Goal: Information Seeking & Learning: Learn about a topic

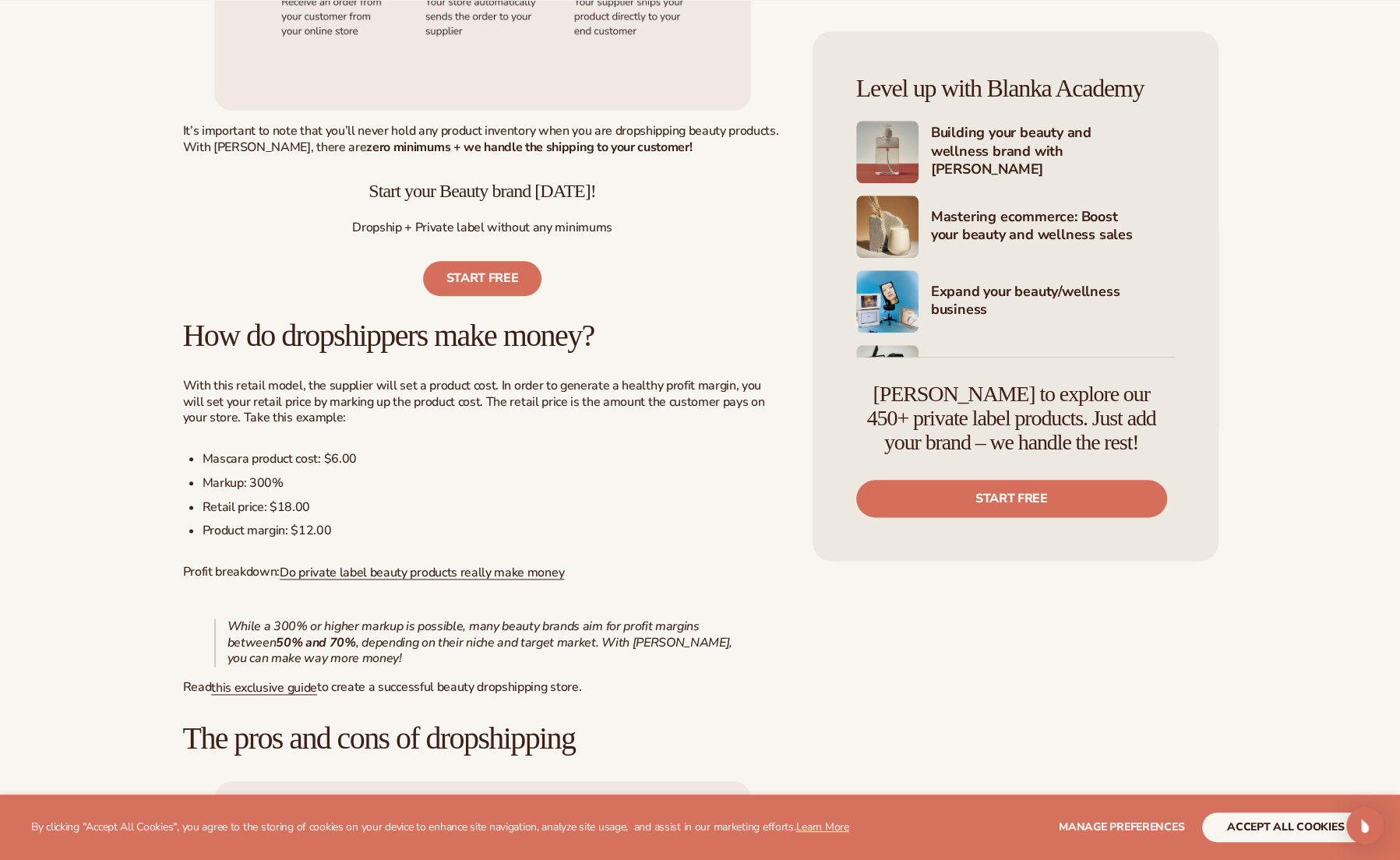
scroll to position [1090, 0]
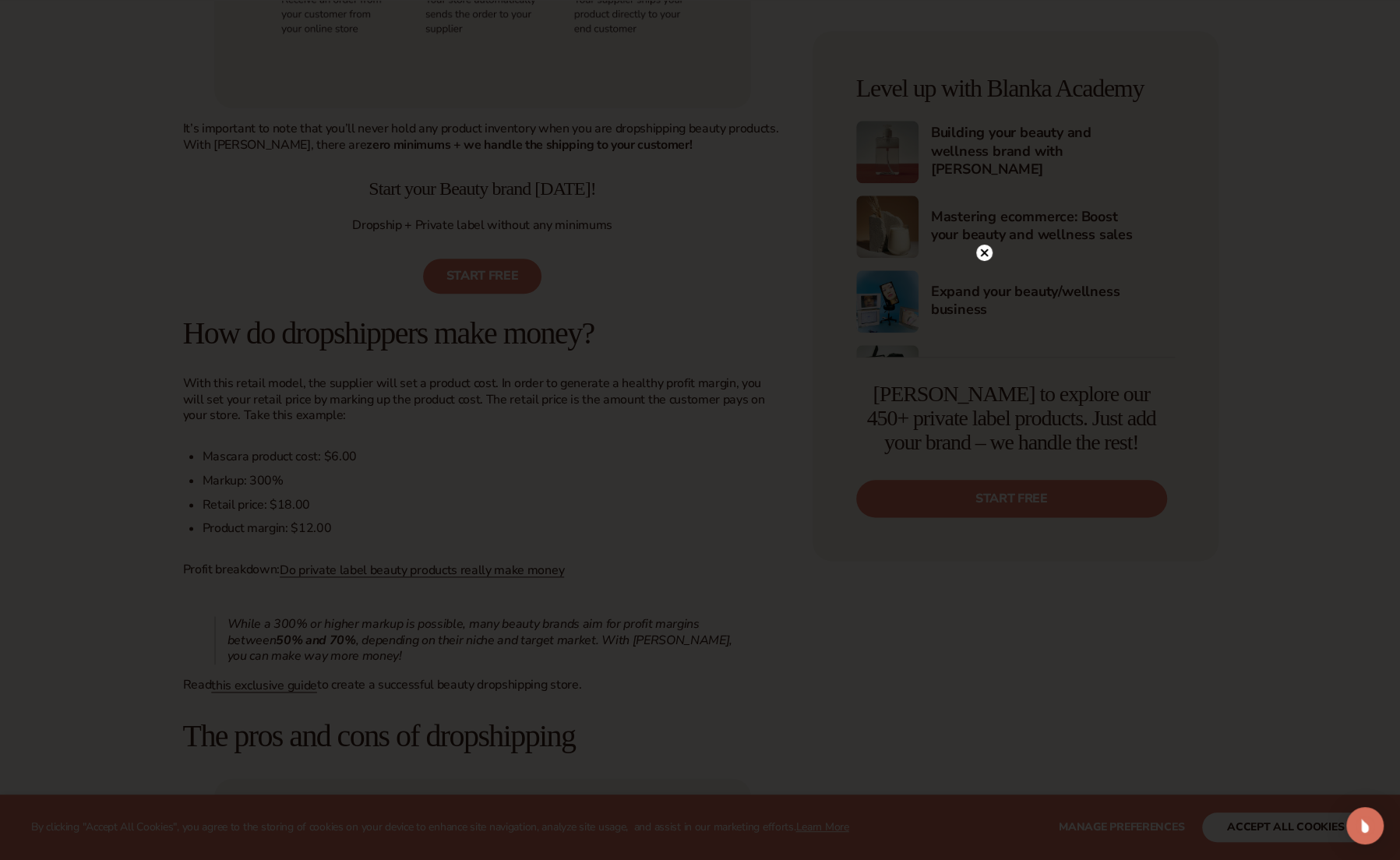
click at [985, 252] on icon at bounding box center [984, 253] width 8 height 8
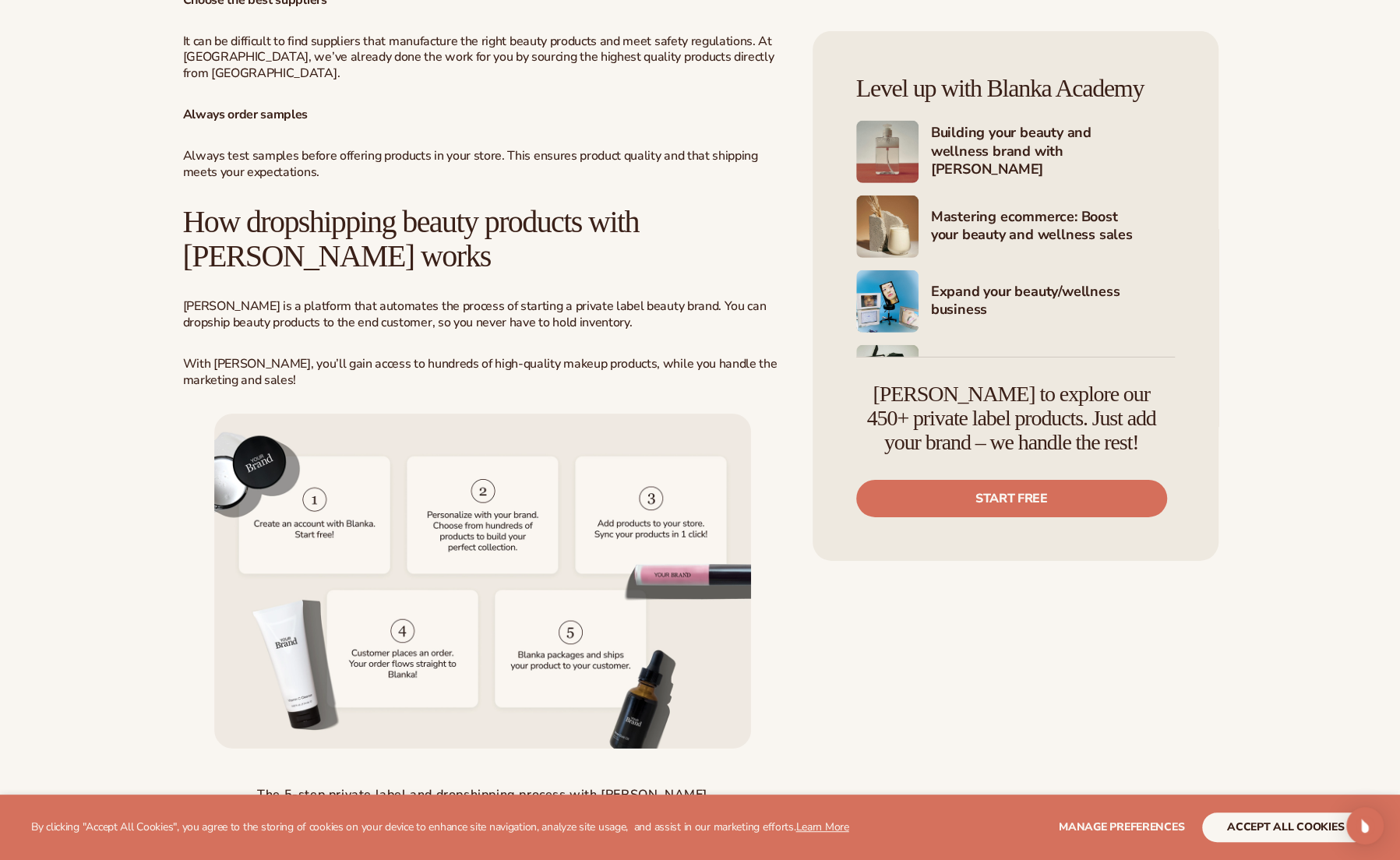
scroll to position [3583, 0]
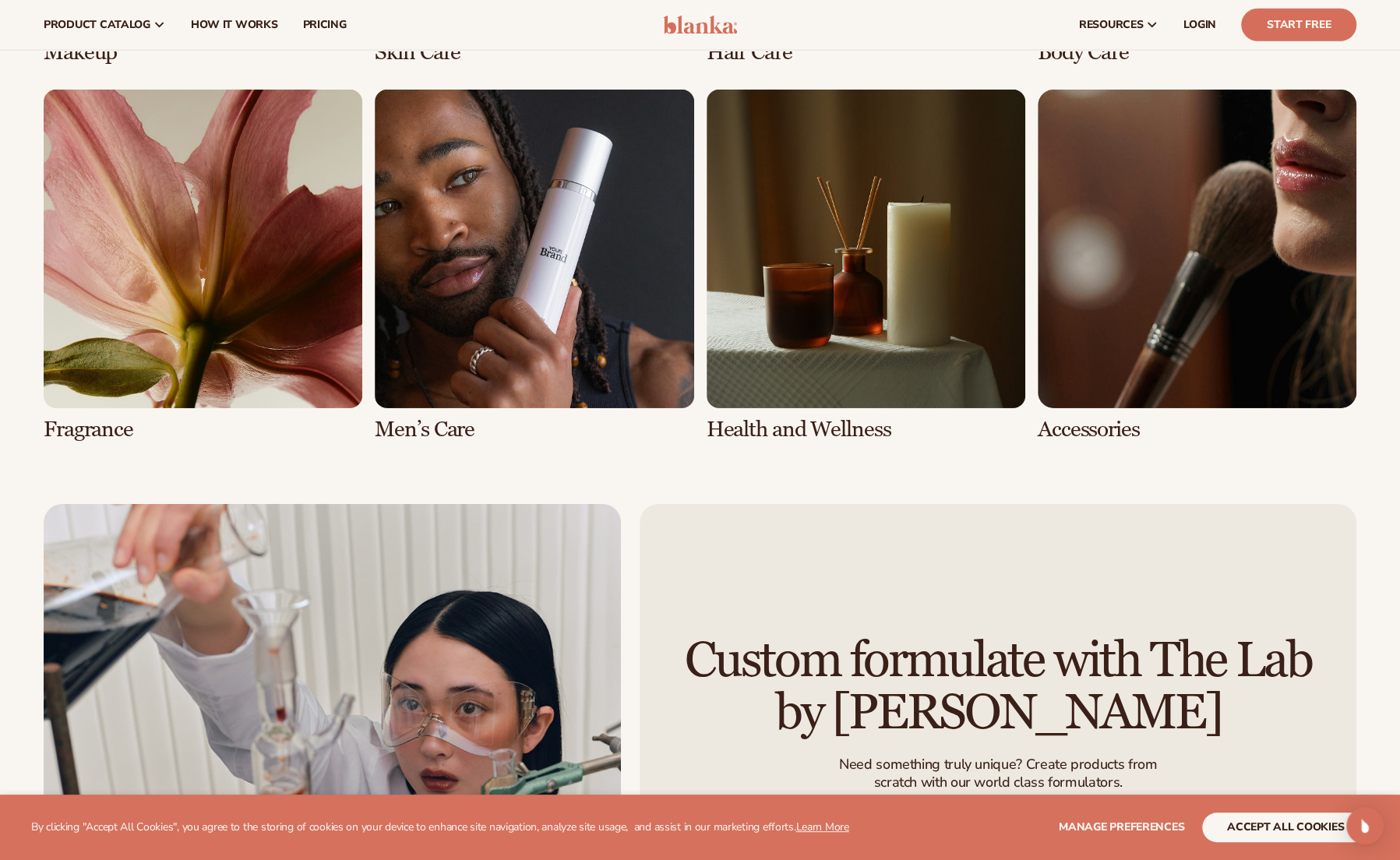
scroll to position [3505, 0]
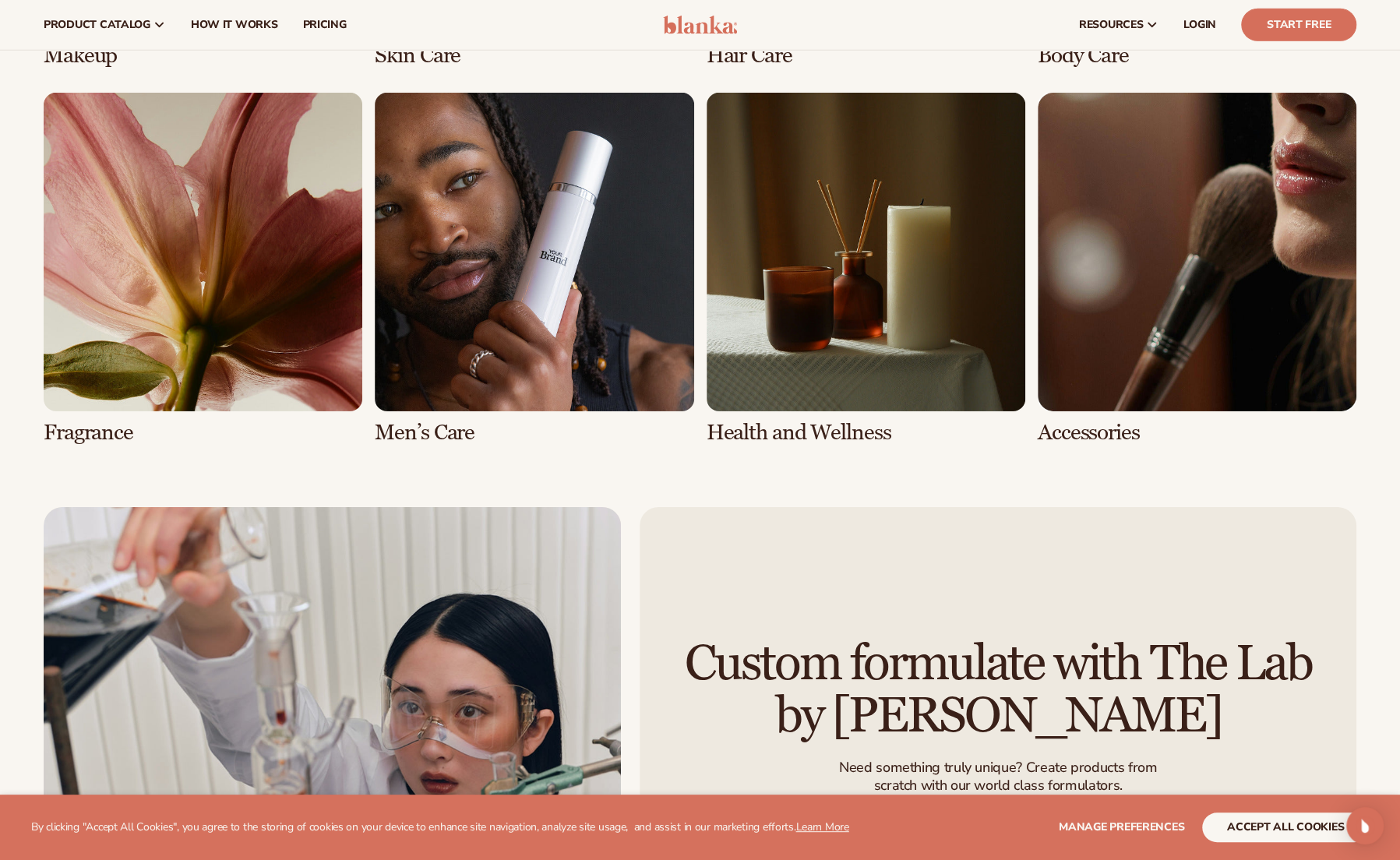
click at [770, 423] on link "7 / 8" at bounding box center [865, 268] width 318 height 352
click at [849, 297] on link "7 / 8" at bounding box center [865, 268] width 318 height 352
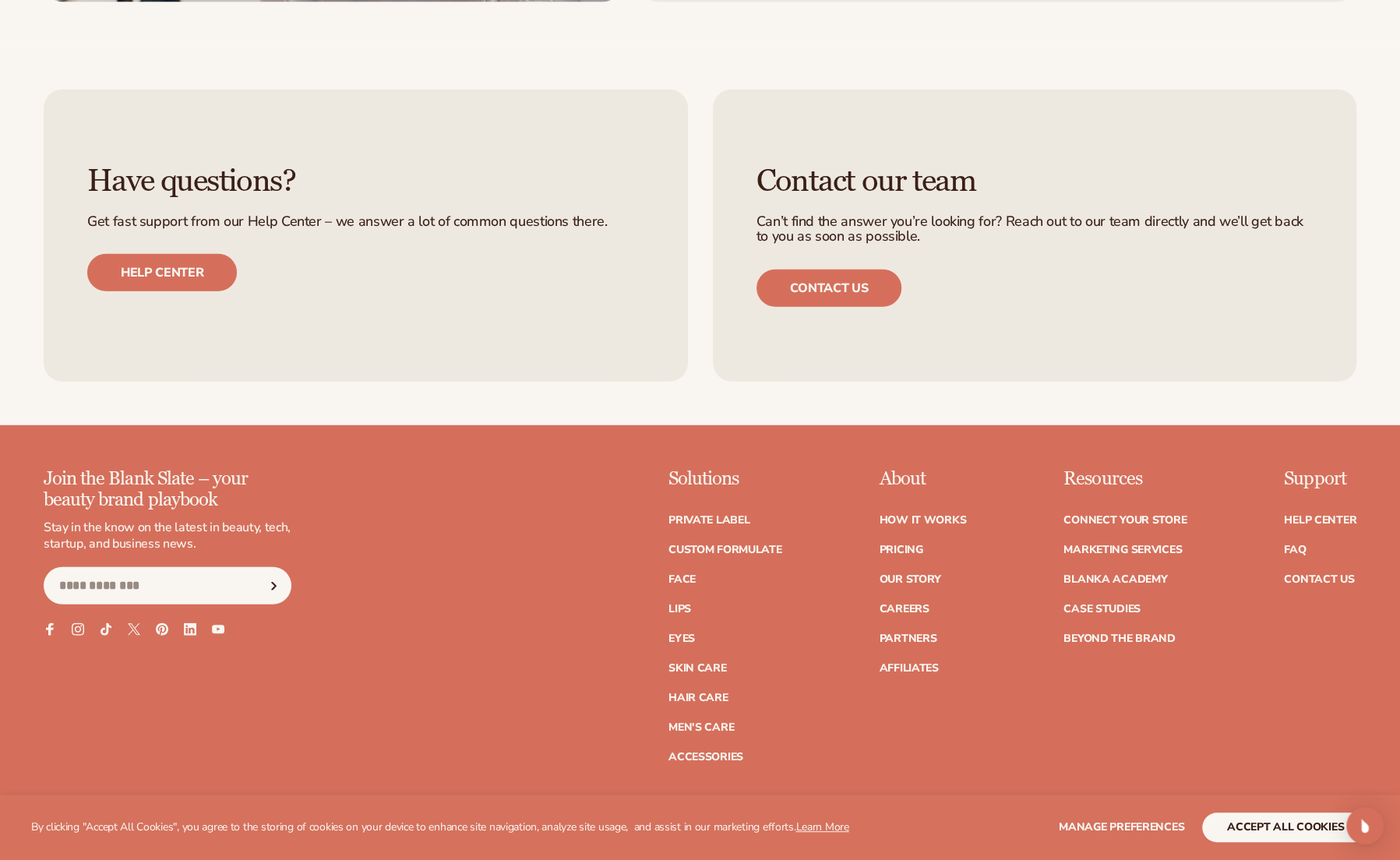
scroll to position [2649, 0]
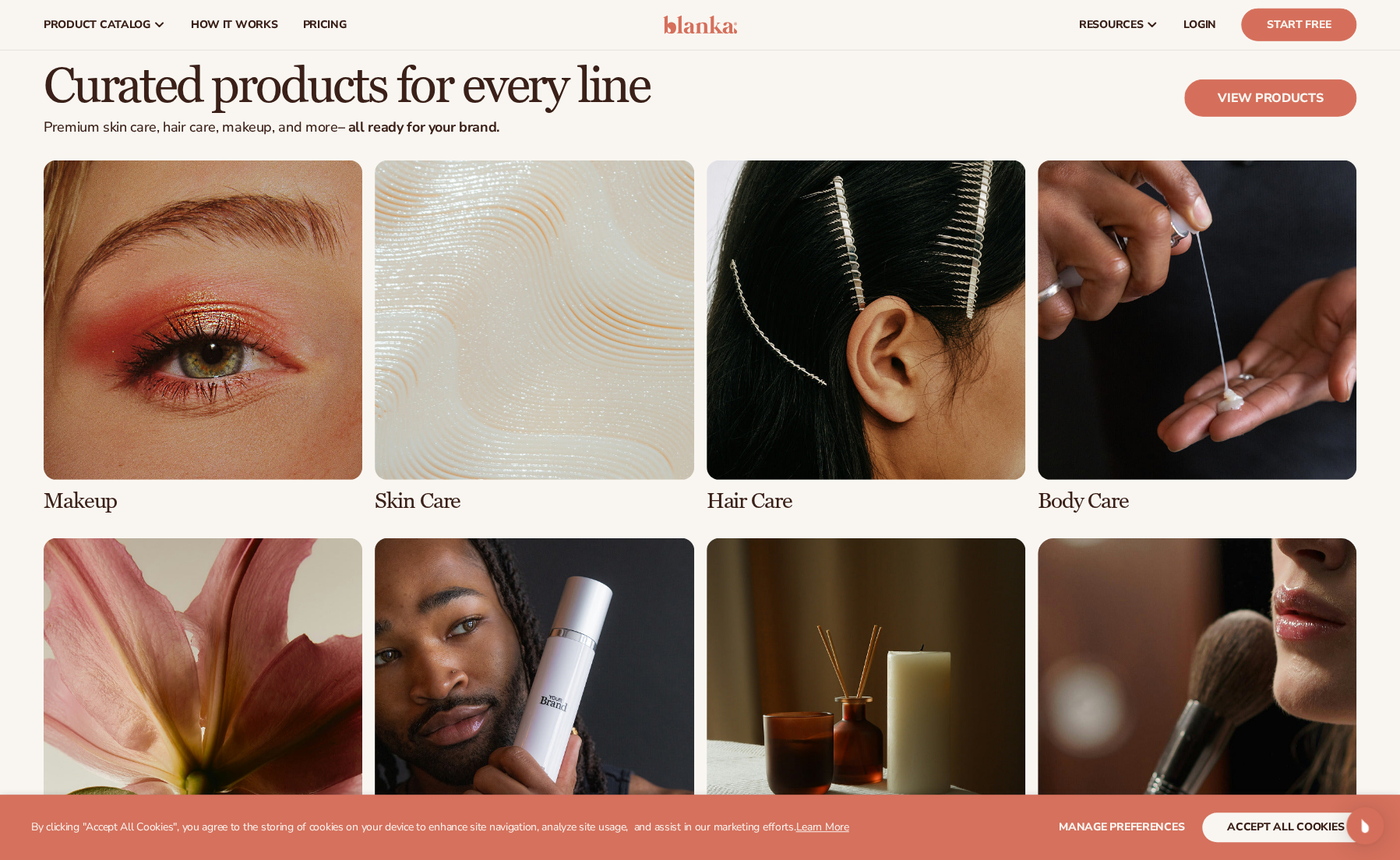
scroll to position [2960, 0]
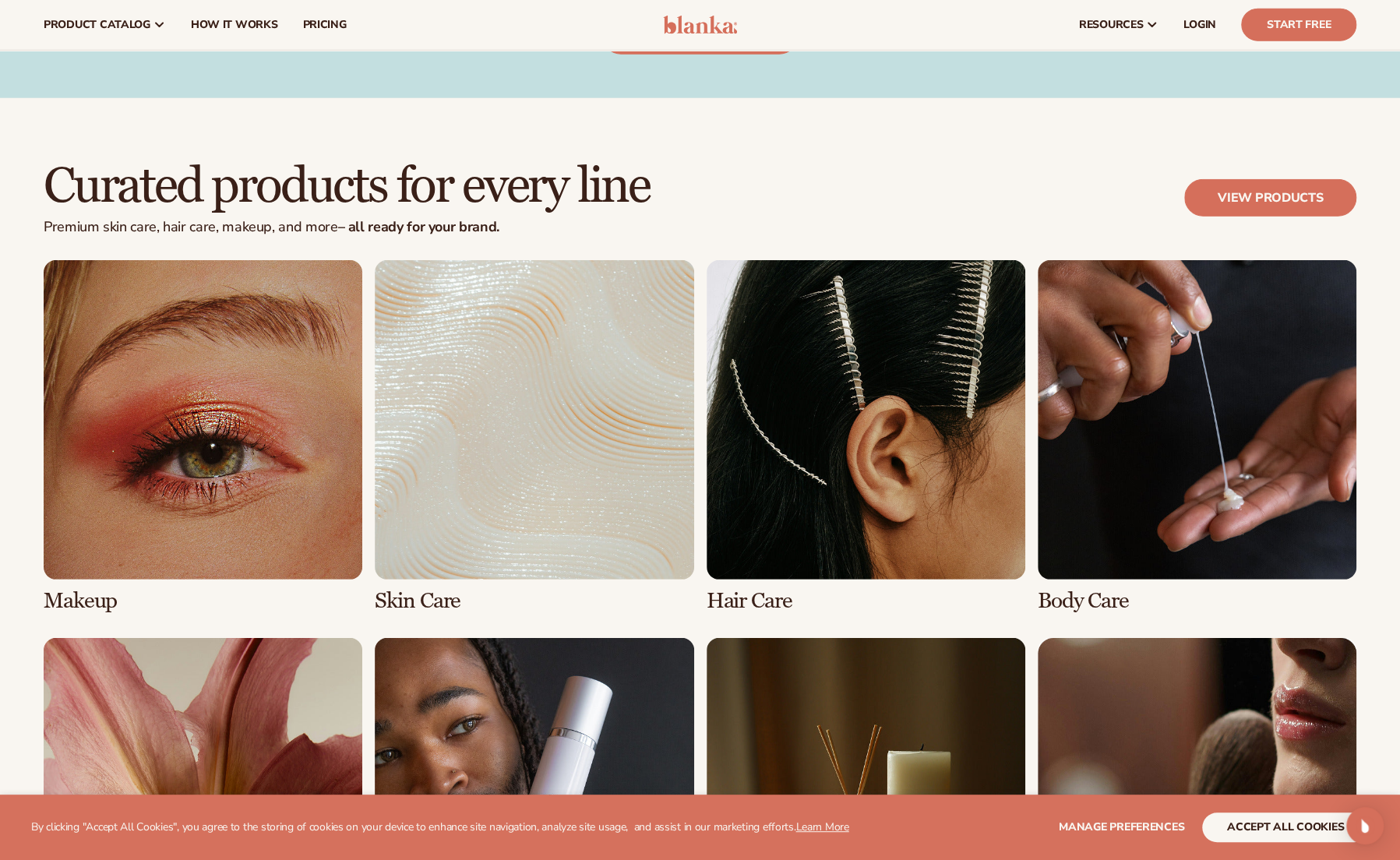
click at [433, 561] on link "2 / 8" at bounding box center [533, 436] width 318 height 352
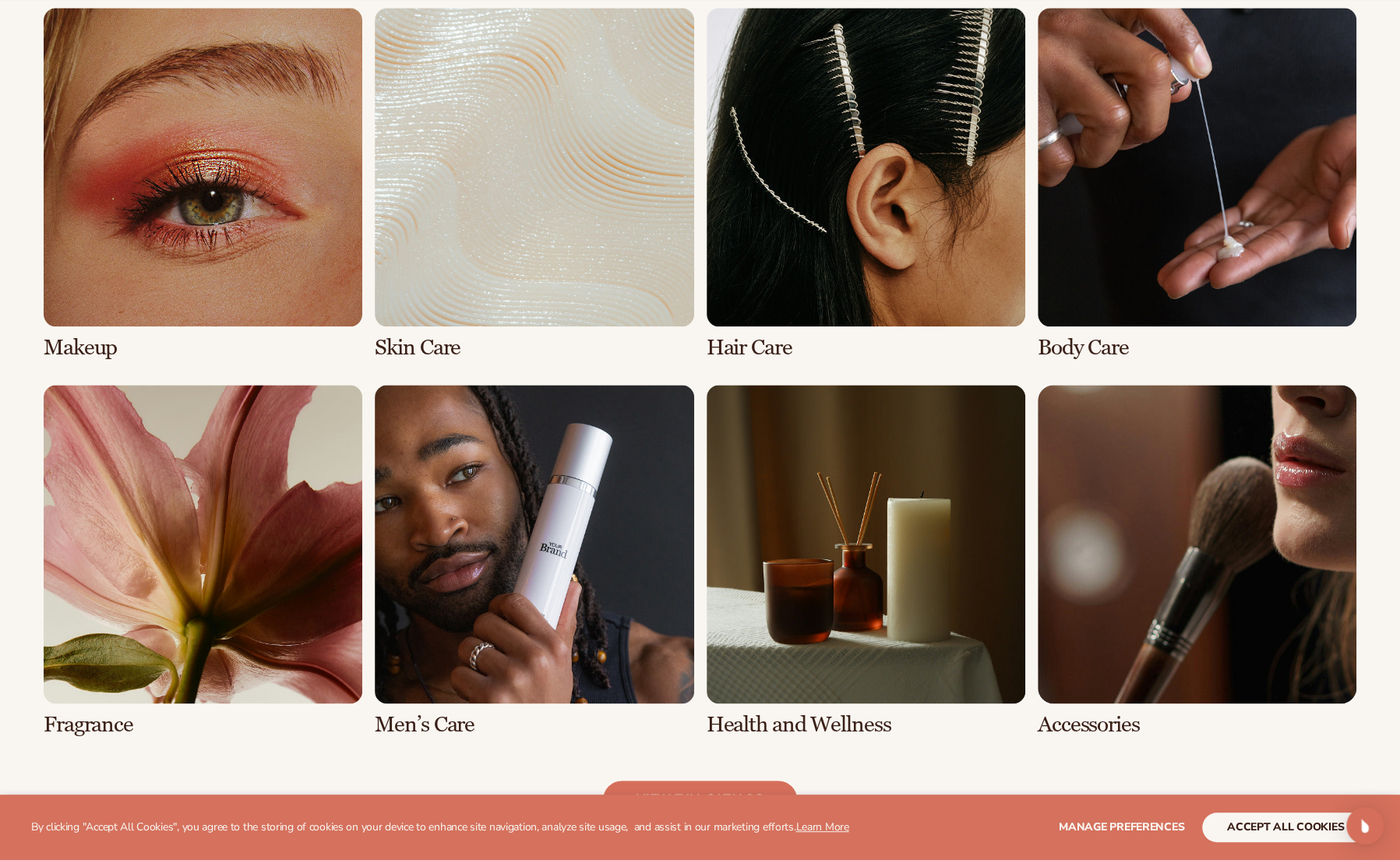
scroll to position [1169, 0]
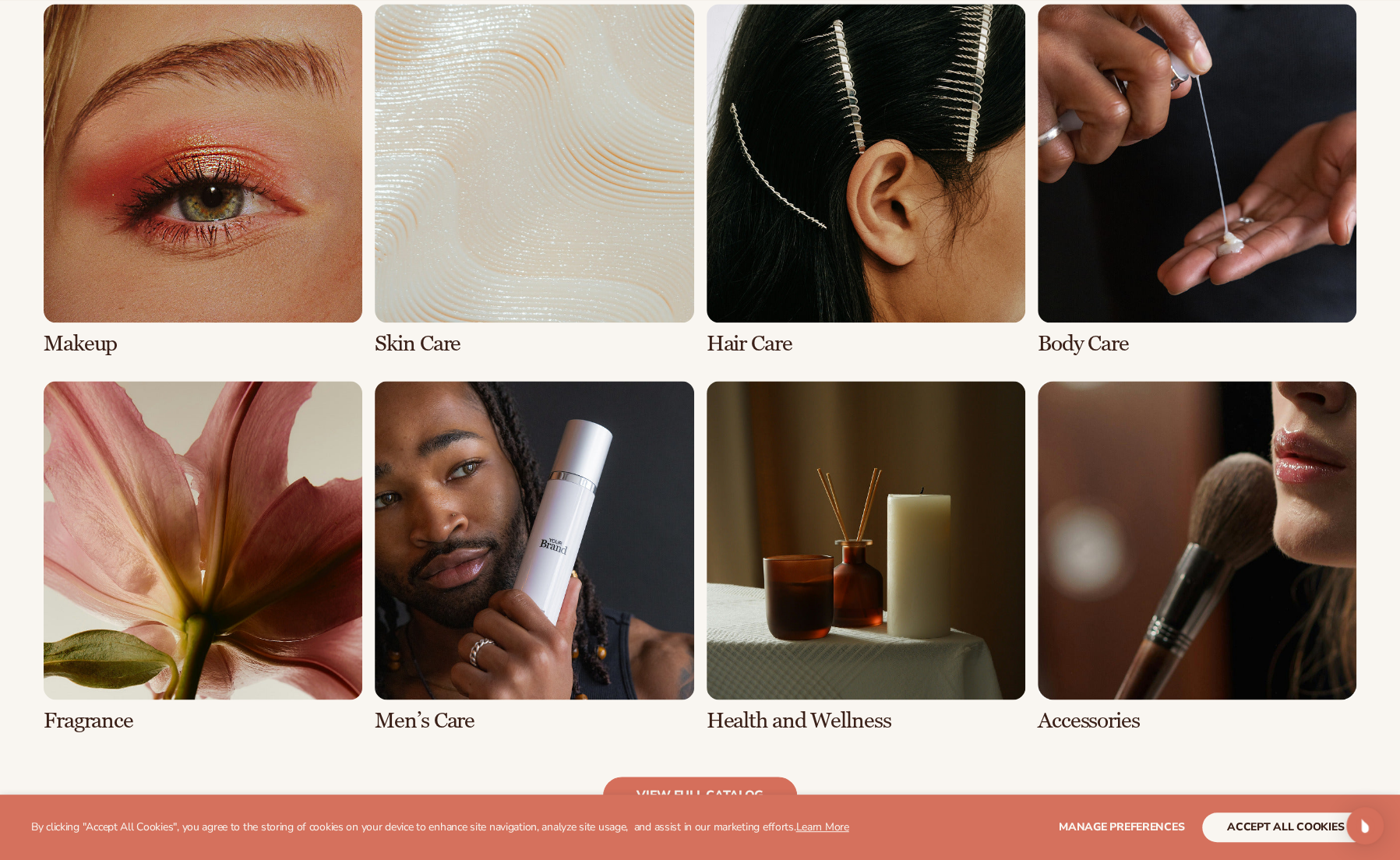
click at [214, 501] on link "5 / 8" at bounding box center [203, 556] width 318 height 352
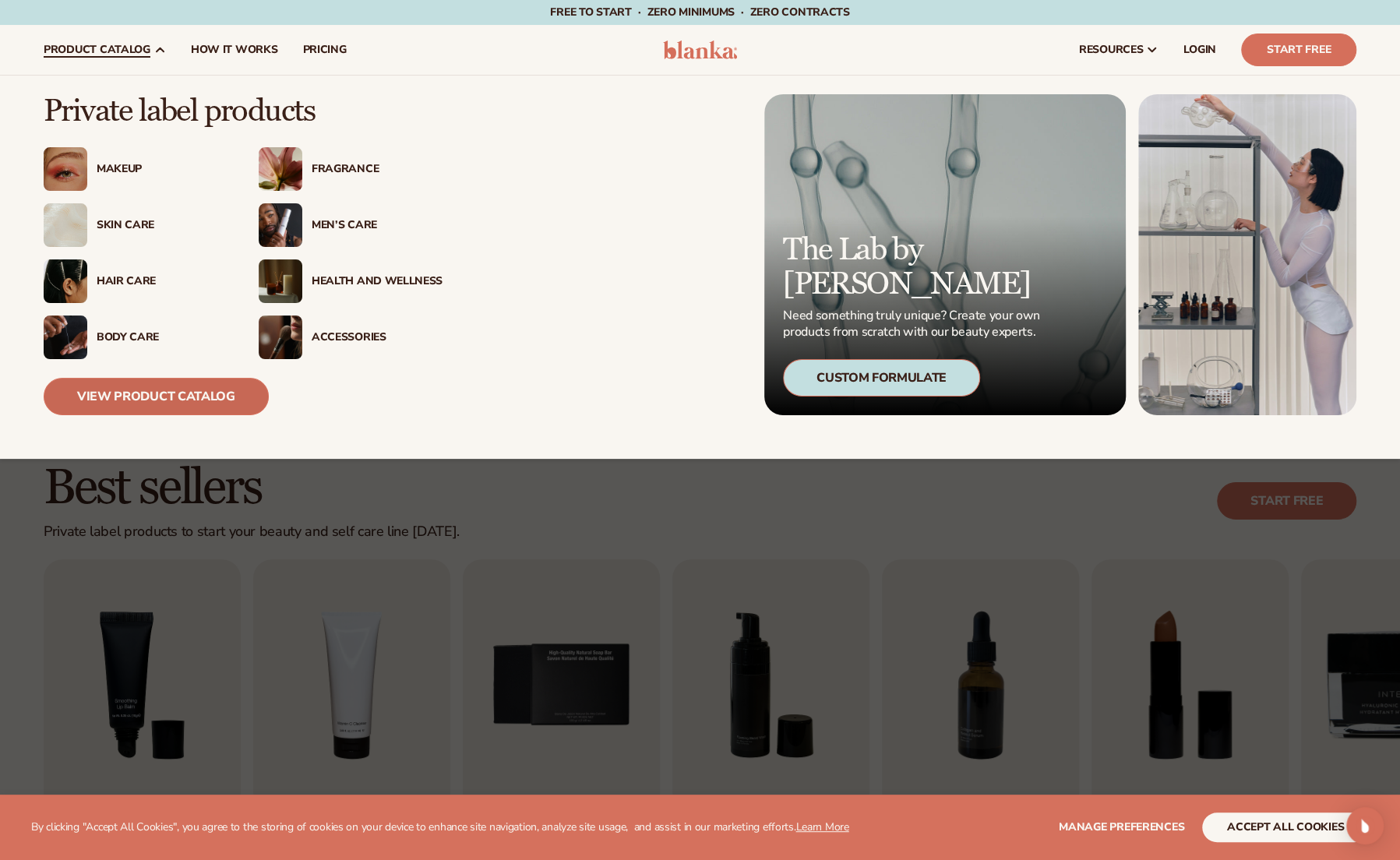
click at [153, 397] on link "View Product Catalog" at bounding box center [157, 397] width 225 height 37
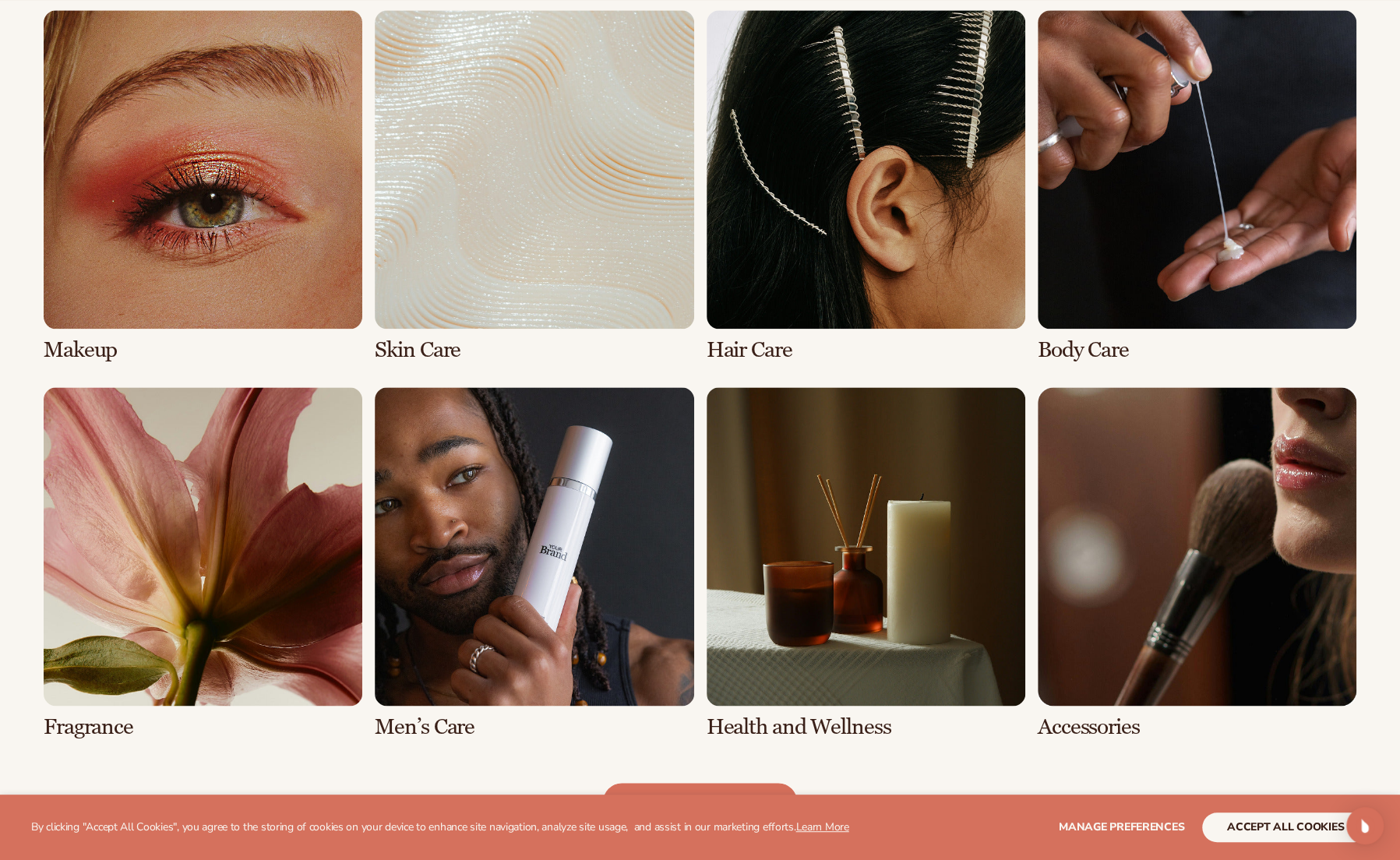
scroll to position [1169, 0]
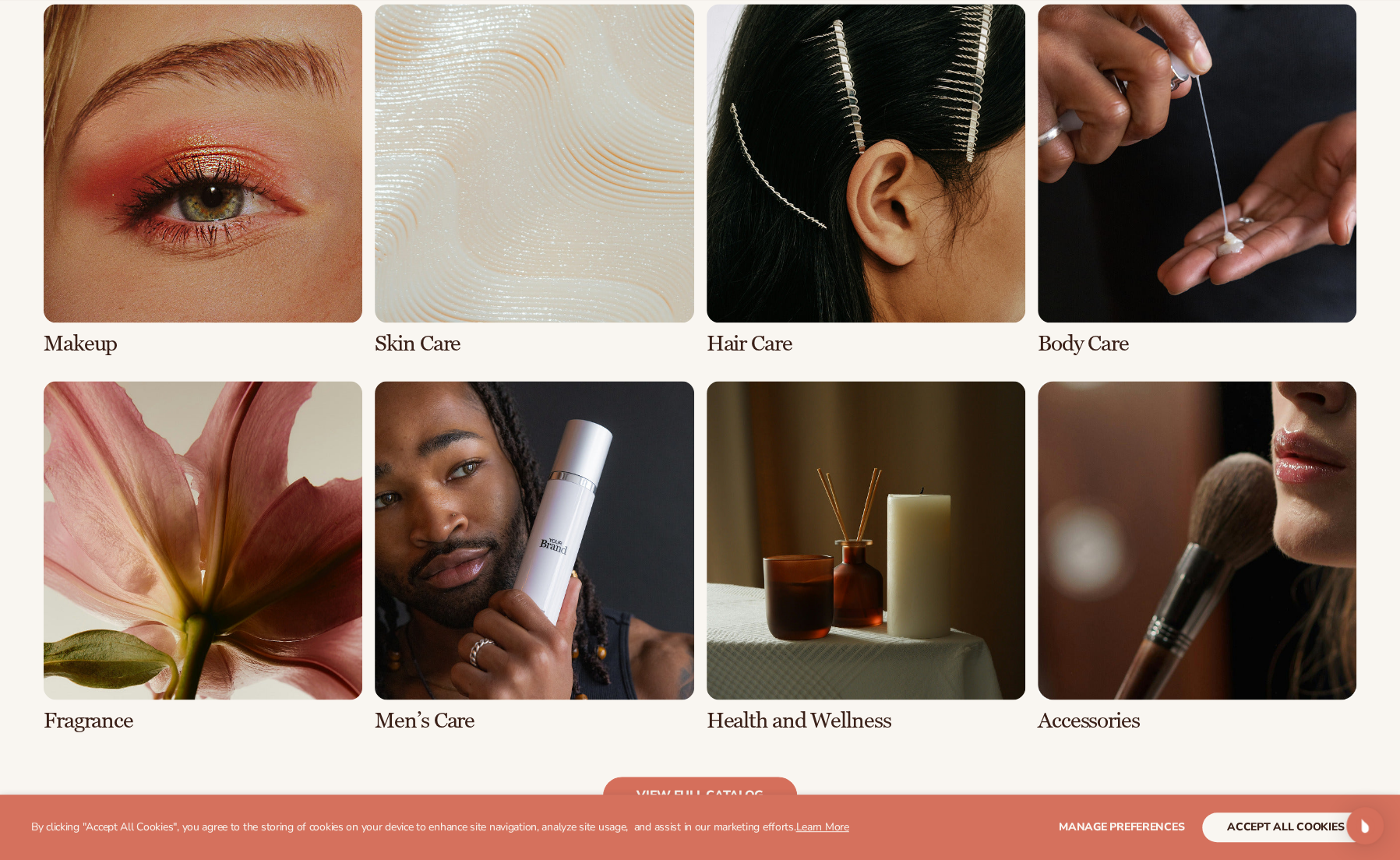
click at [310, 273] on link "1 / 8" at bounding box center [203, 179] width 318 height 352
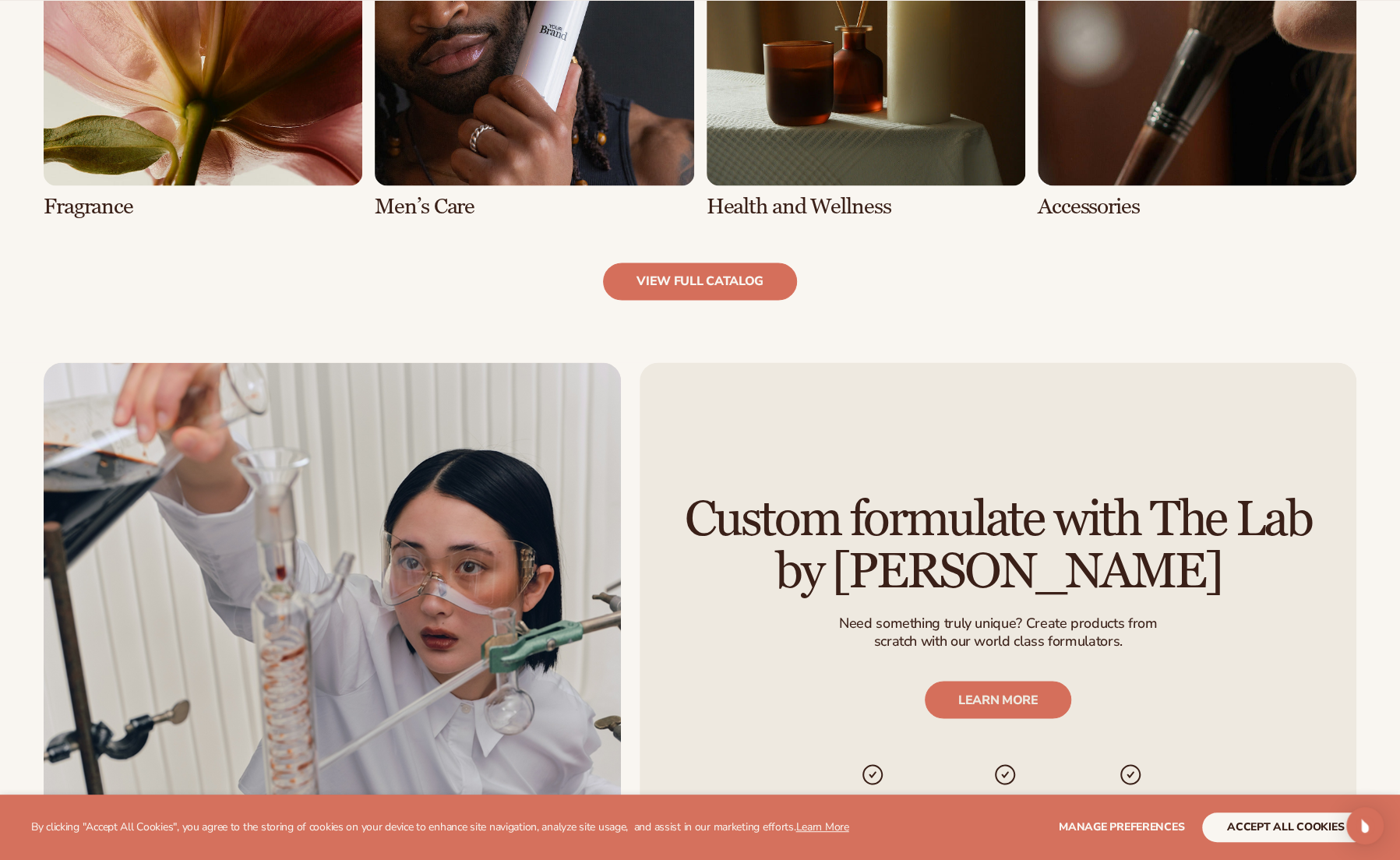
scroll to position [1713, 0]
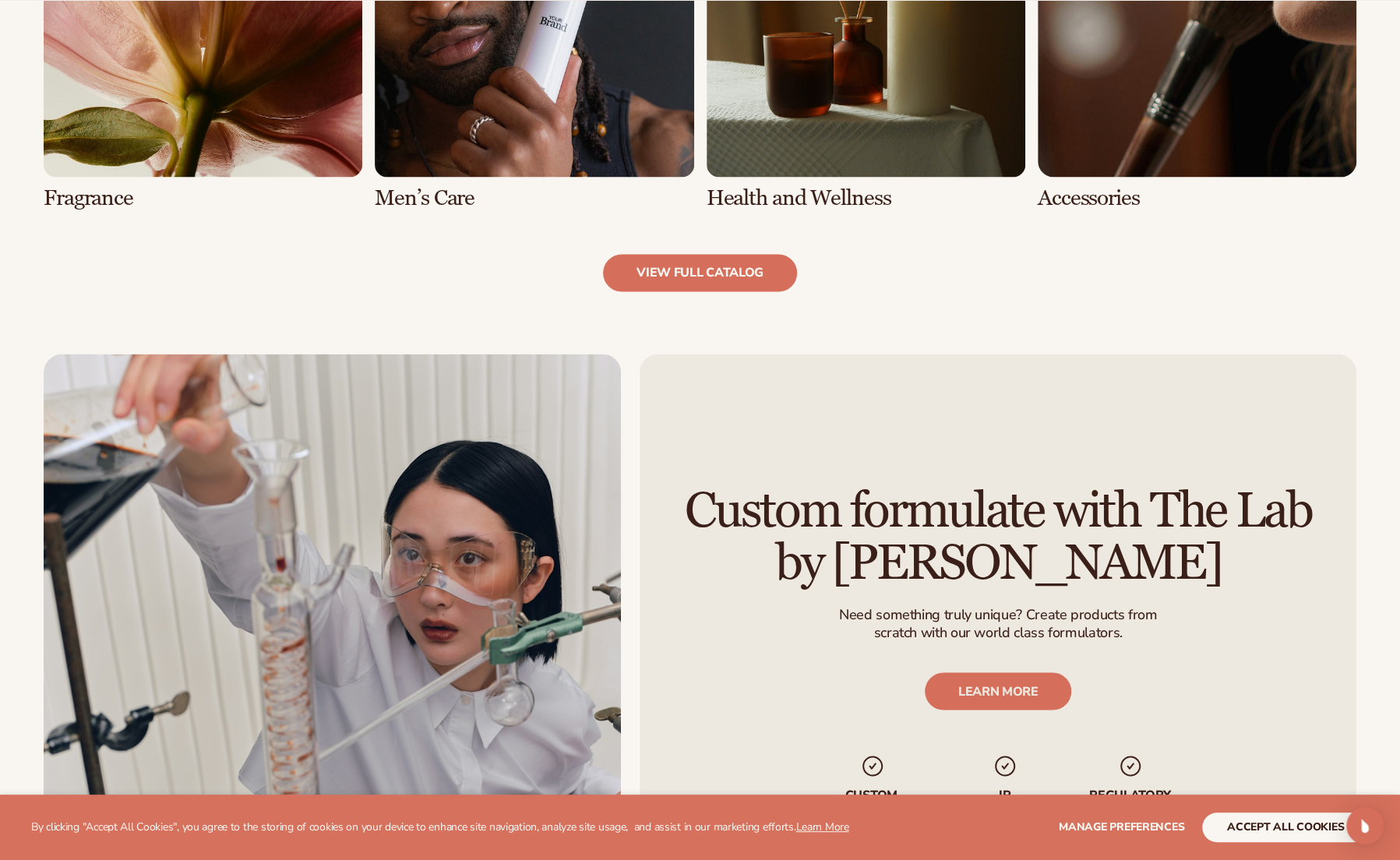
click at [173, 150] on link "5 / 8" at bounding box center [203, 33] width 318 height 352
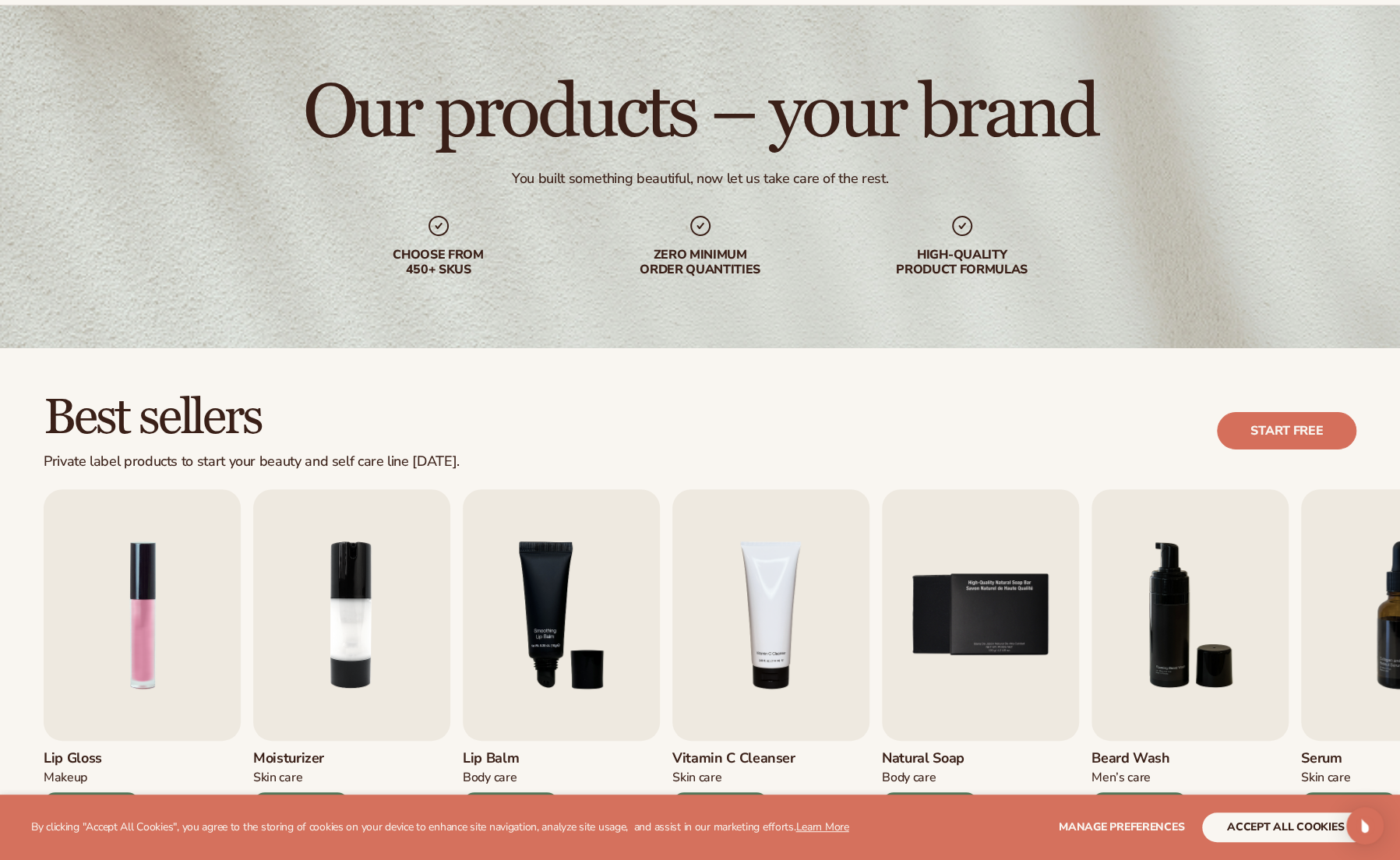
scroll to position [390, 0]
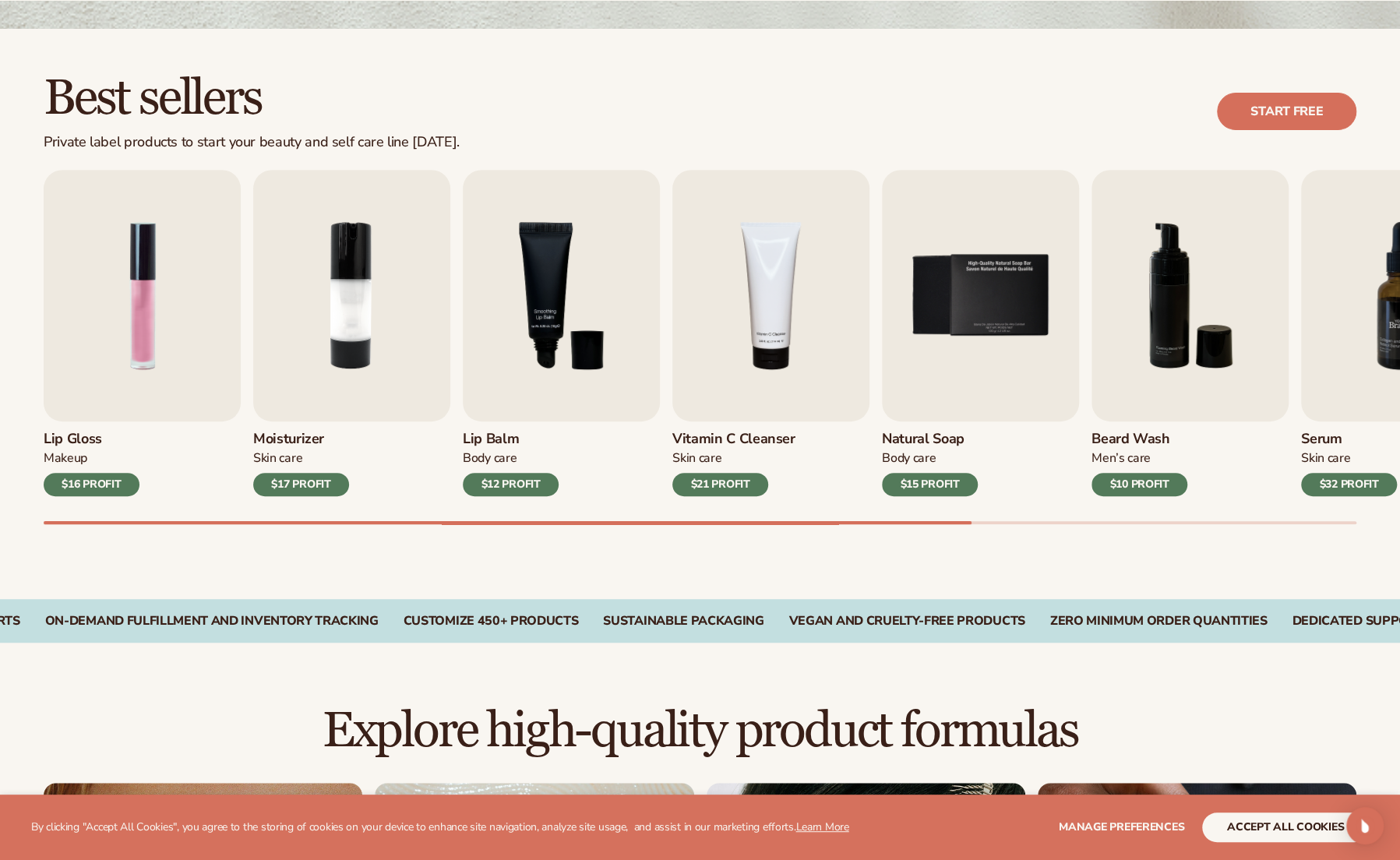
click at [1328, 342] on img "7 / 9" at bounding box center [1399, 295] width 197 height 252
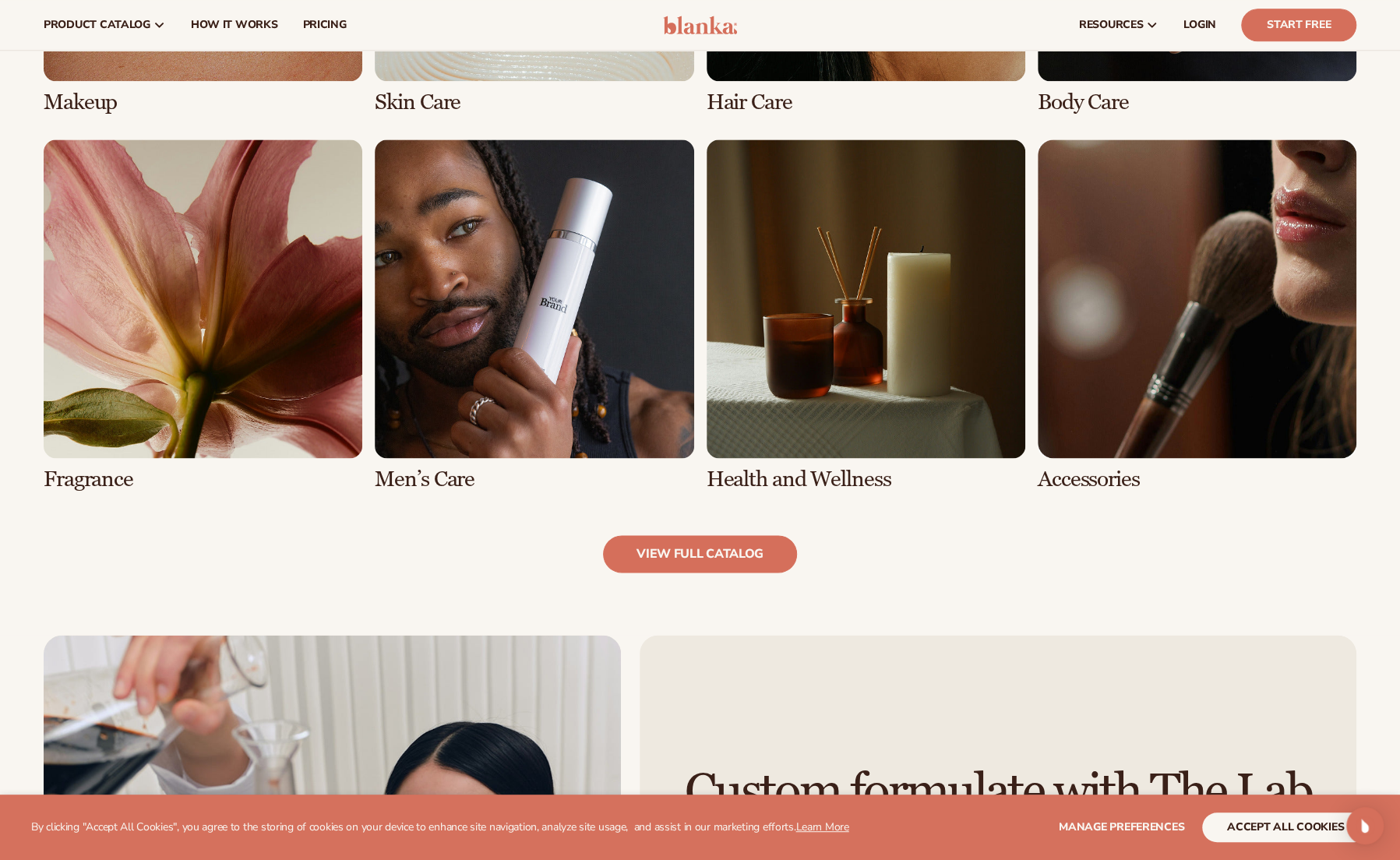
scroll to position [1402, 0]
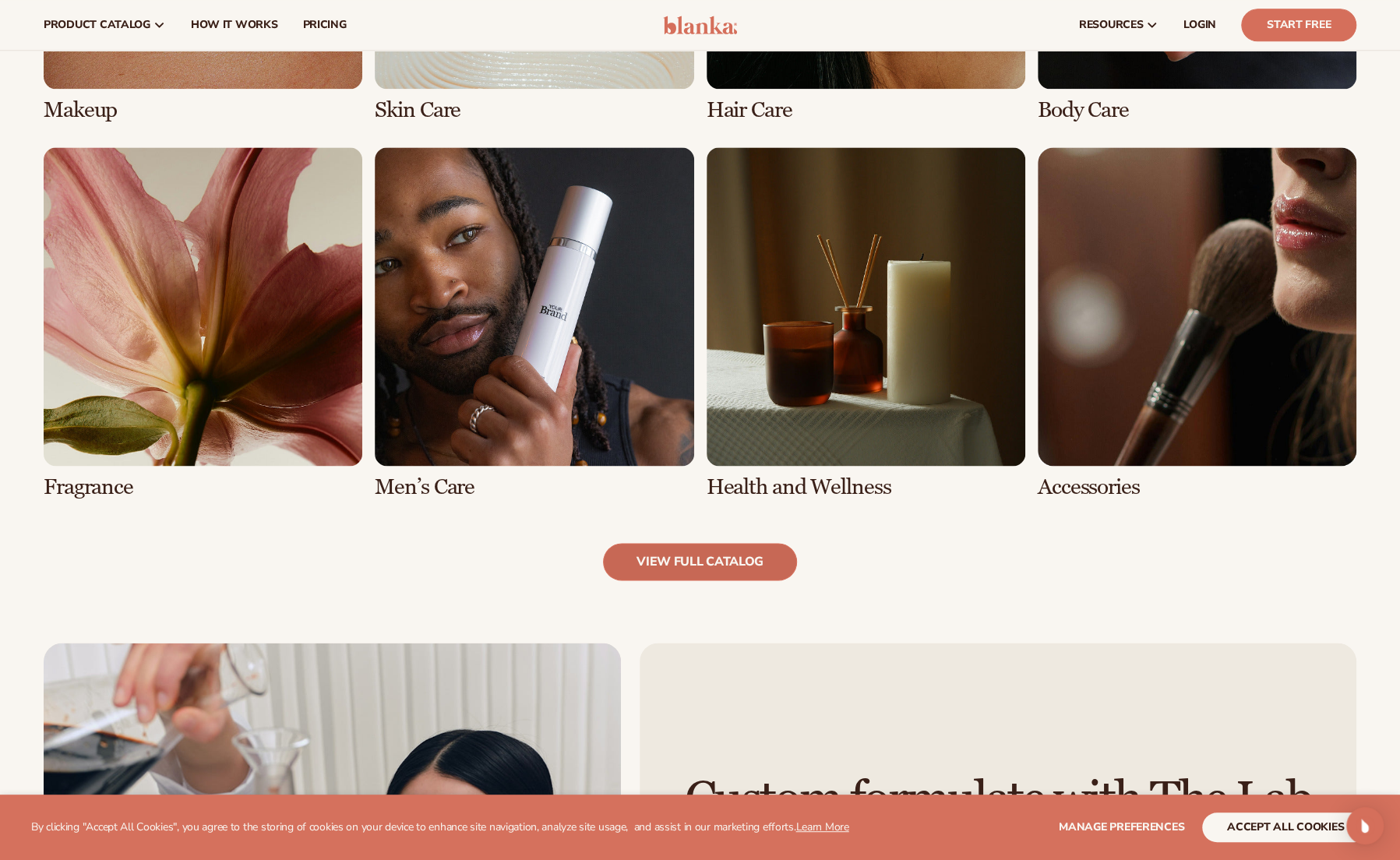
click at [679, 560] on link "view full catalog" at bounding box center [700, 561] width 194 height 37
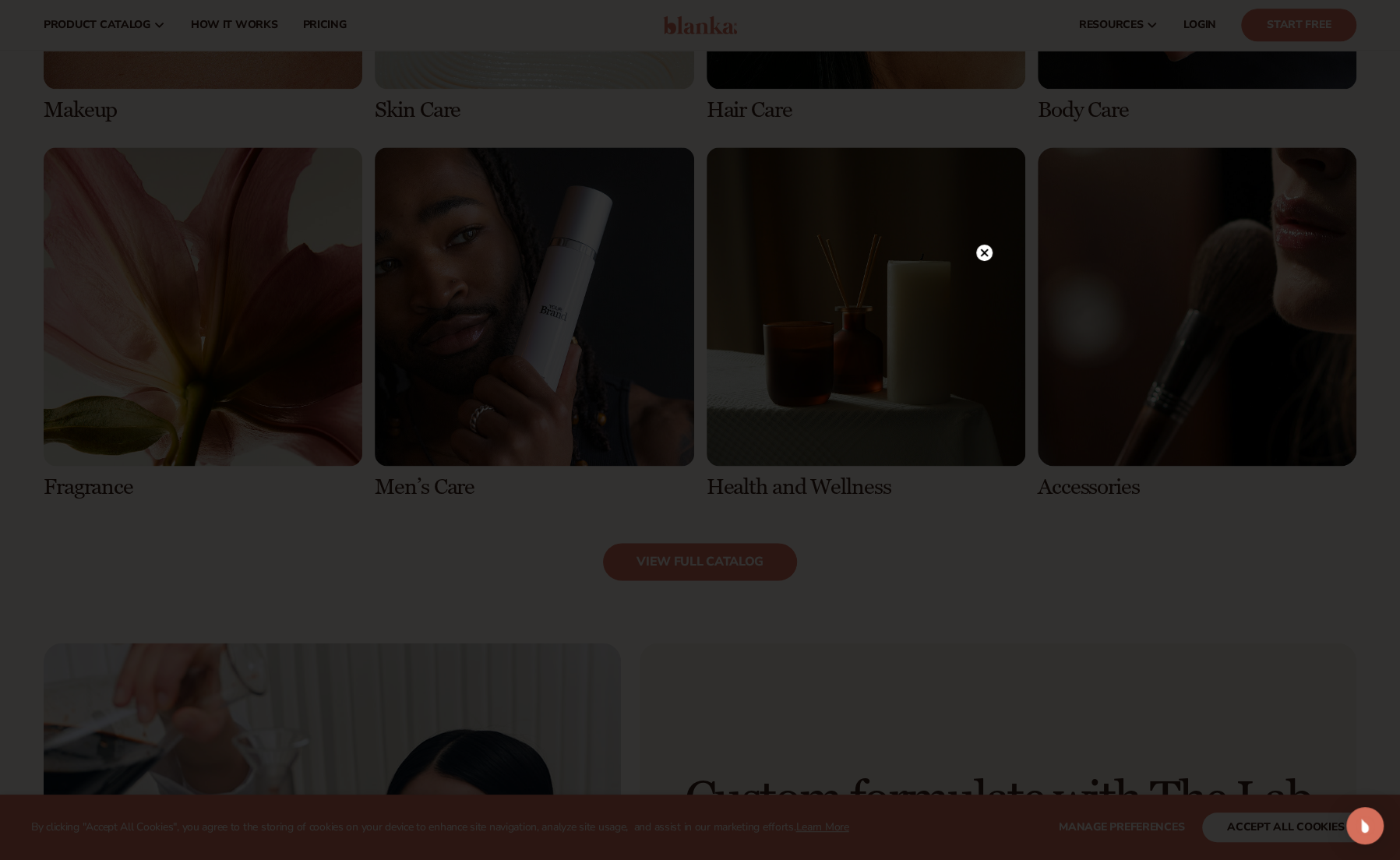
click at [980, 253] on circle at bounding box center [984, 253] width 17 height 17
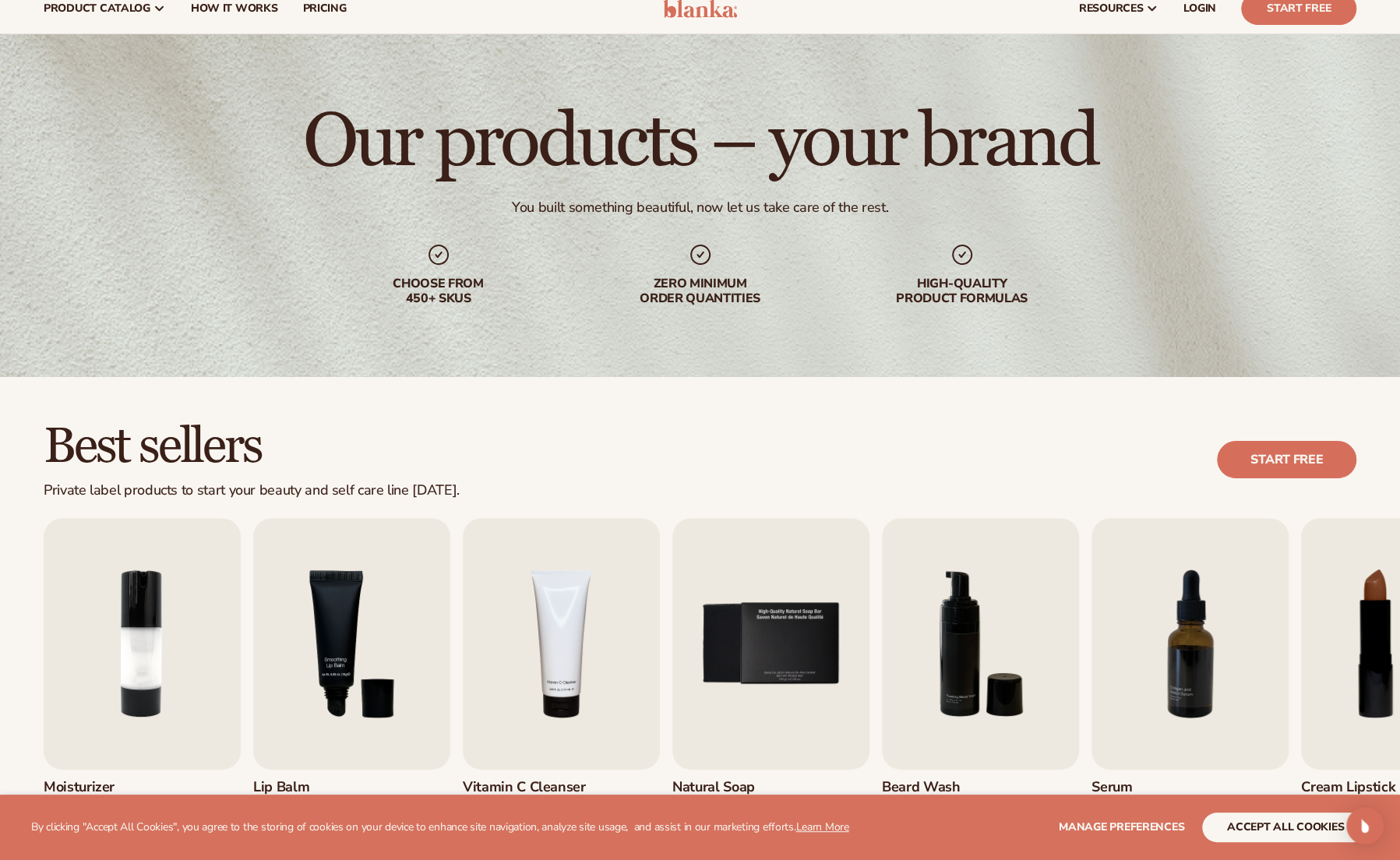
scroll to position [0, 0]
